Goal: Transaction & Acquisition: Obtain resource

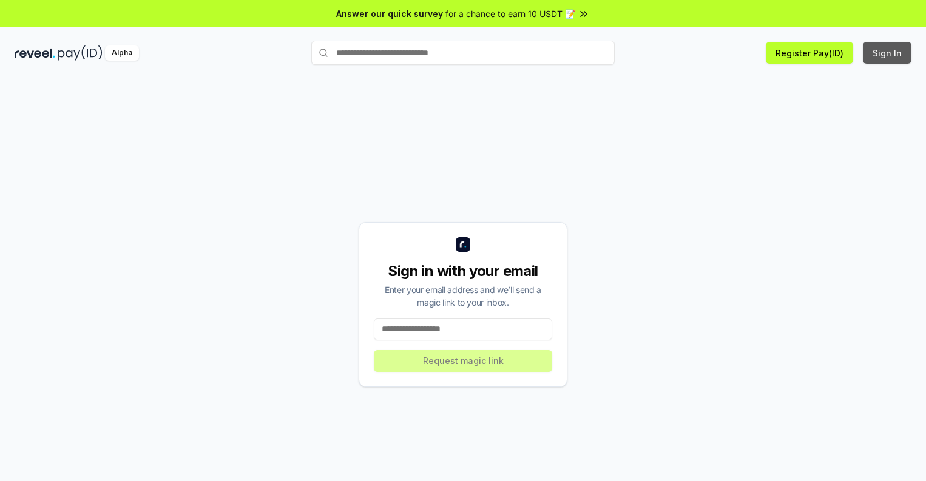
click at [888, 53] on button "Sign In" at bounding box center [887, 53] width 49 height 22
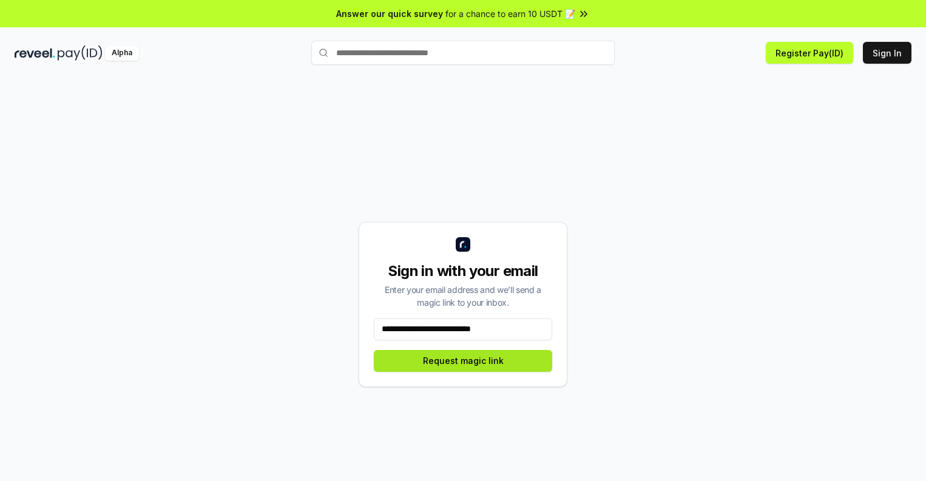
type input "**********"
click at [463, 360] on button "Request magic link" at bounding box center [463, 361] width 178 height 22
